Goal: Navigation & Orientation: Find specific page/section

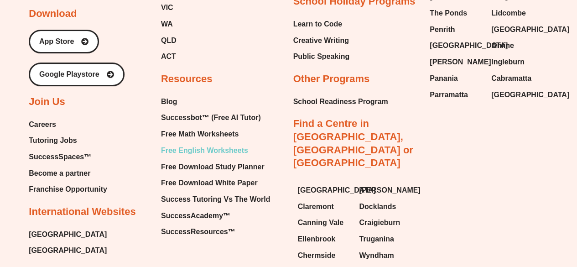
scroll to position [7036, 0]
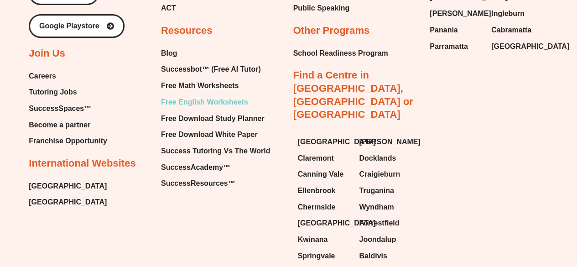
click at [200, 109] on span "Free English Worksheets" at bounding box center [204, 102] width 87 height 14
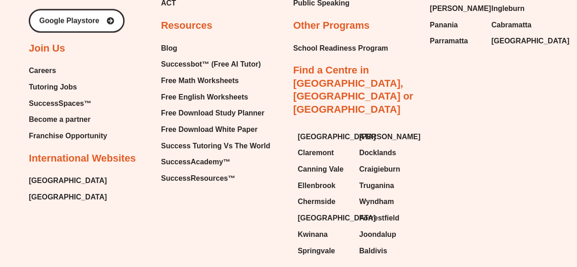
scroll to position [9728, 0]
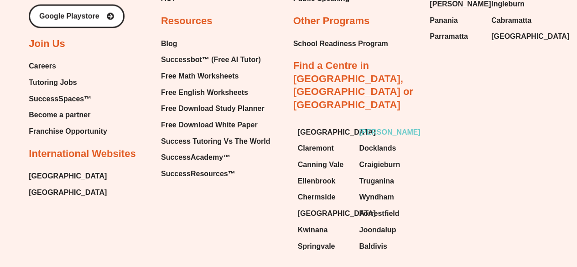
click at [377, 125] on span "[PERSON_NAME]" at bounding box center [389, 132] width 61 height 14
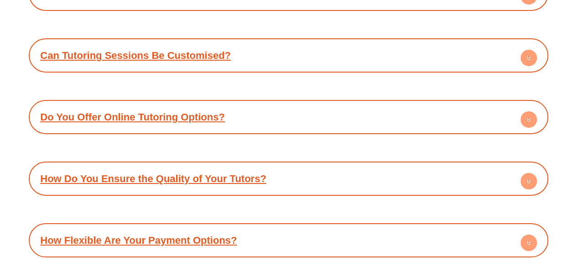
scroll to position [5022, 0]
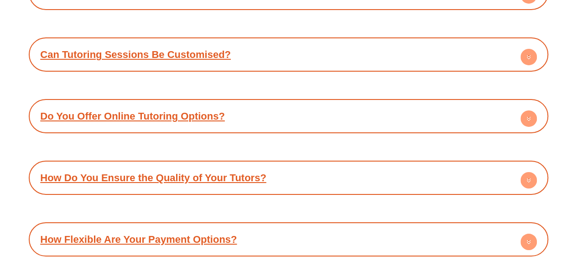
click at [245, 227] on div "How Flexible Are Your Payment Options?" at bounding box center [288, 239] width 510 height 25
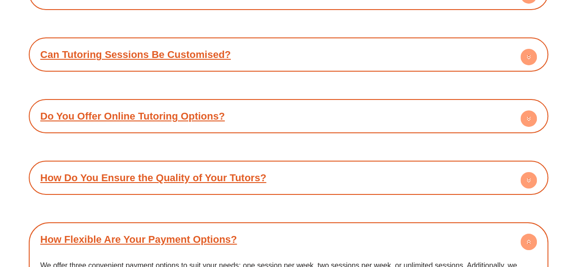
click at [245, 227] on div "How Flexible Are Your Payment Options?" at bounding box center [288, 239] width 510 height 25
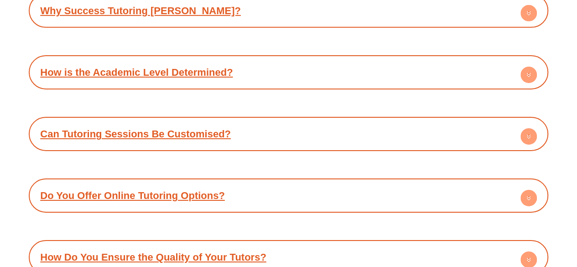
scroll to position [4943, 0]
click at [245, 244] on div "How Do You Ensure the Quality of Your Tutors?" at bounding box center [288, 256] width 510 height 25
click at [295, 244] on div "How Do You Ensure the Quality of Your Tutors?" at bounding box center [288, 256] width 510 height 25
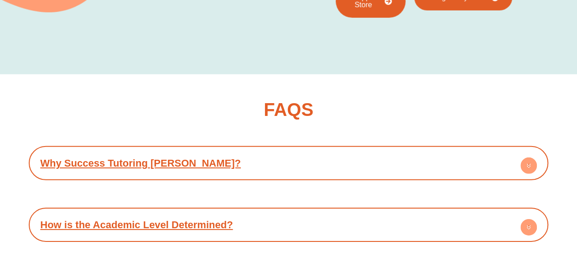
scroll to position [4789, 0]
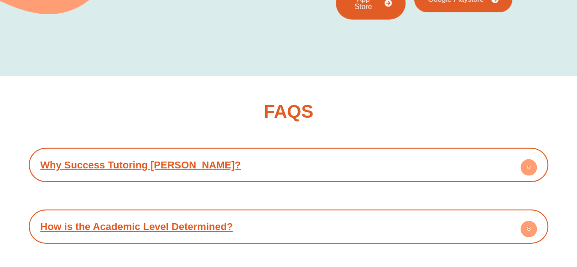
click at [257, 214] on div "How is the Academic Level Determined?" at bounding box center [288, 226] width 510 height 25
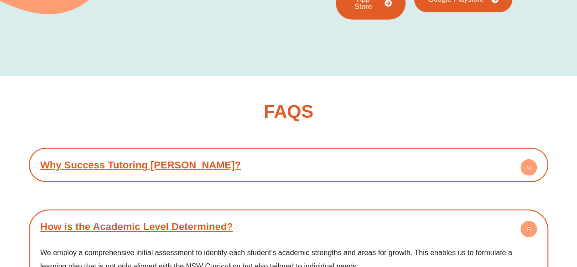
click at [257, 214] on div "How is the Academic Level Determined?" at bounding box center [288, 226] width 510 height 25
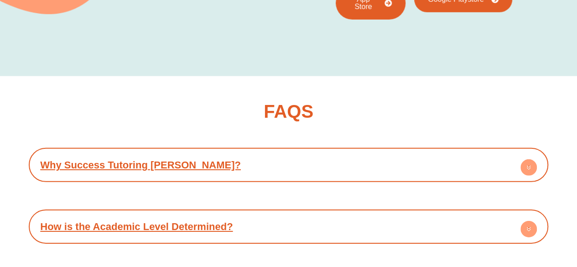
scroll to position [4703, 0]
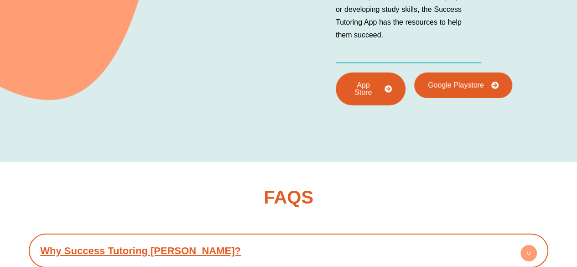
click at [257, 233] on div "Why Success Tutoring Victoria Park? At Success Tutoring Victoria Park, we recog…" at bounding box center [288, 250] width 519 height 34
click at [255, 238] on div "Why Success Tutoring Victoria Park?" at bounding box center [288, 250] width 510 height 25
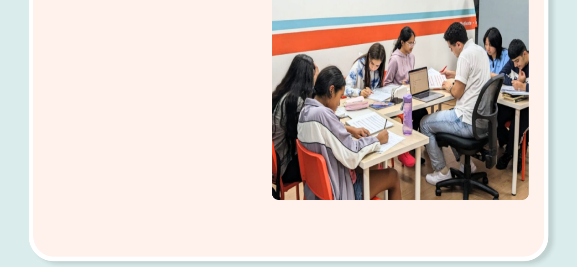
scroll to position [0, 0]
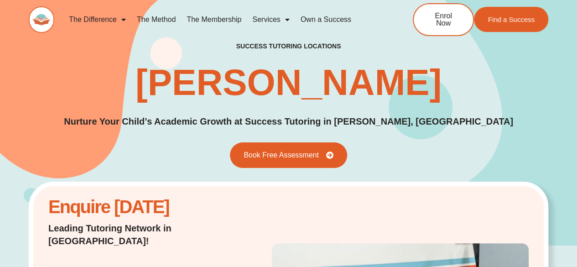
click at [45, 20] on img at bounding box center [42, 19] width 26 height 26
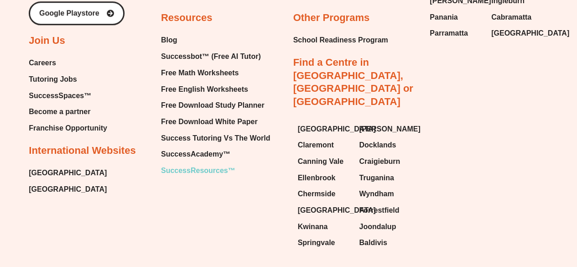
scroll to position [3825, 0]
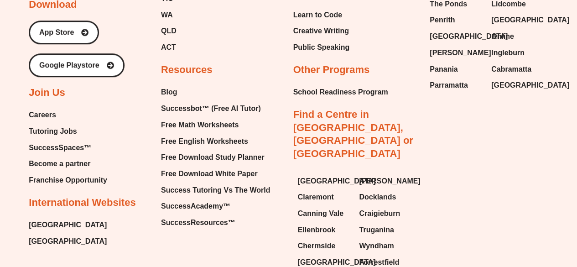
click at [44, 218] on span "[GEOGRAPHIC_DATA]" at bounding box center [68, 225] width 78 height 14
